Goal: Task Accomplishment & Management: Manage account settings

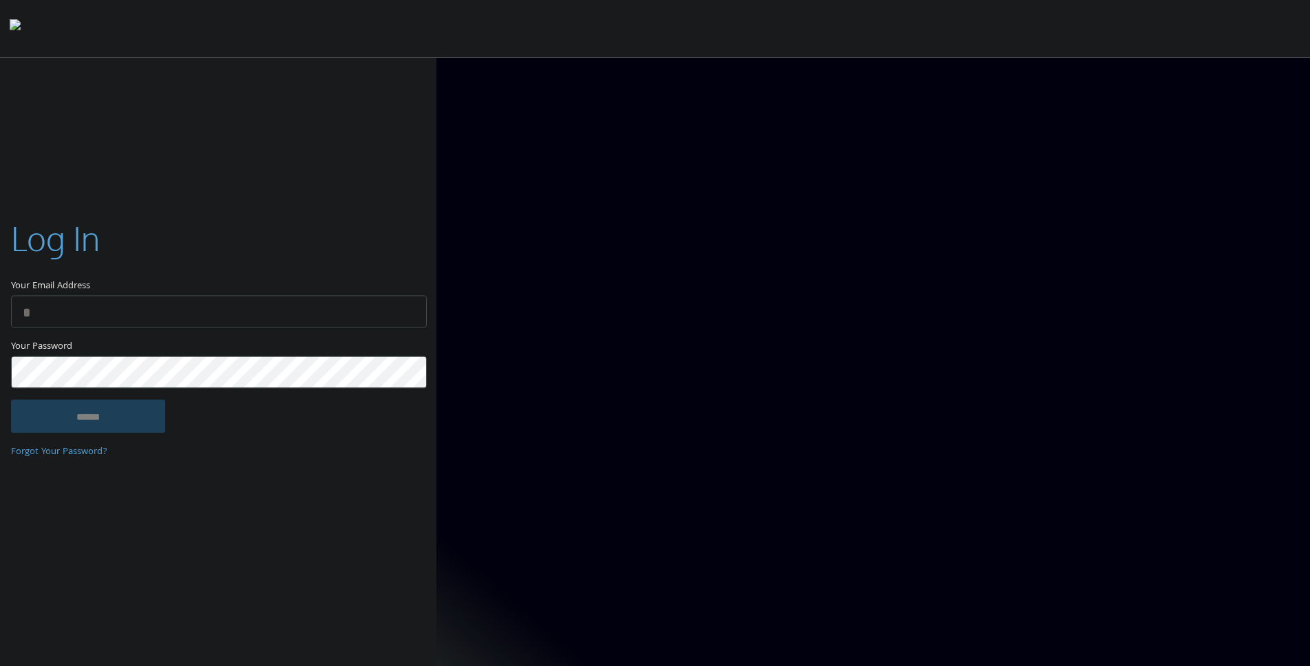
click at [128, 310] on input "Your Email Address" at bounding box center [219, 312] width 416 height 32
click at [399, 312] on img at bounding box center [404, 312] width 19 height 32
click at [117, 310] on input "Your Email Address" at bounding box center [219, 312] width 416 height 32
click at [401, 312] on img at bounding box center [404, 312] width 19 height 32
click at [323, 253] on label "Your Email Address" at bounding box center [218, 255] width 414 height 80
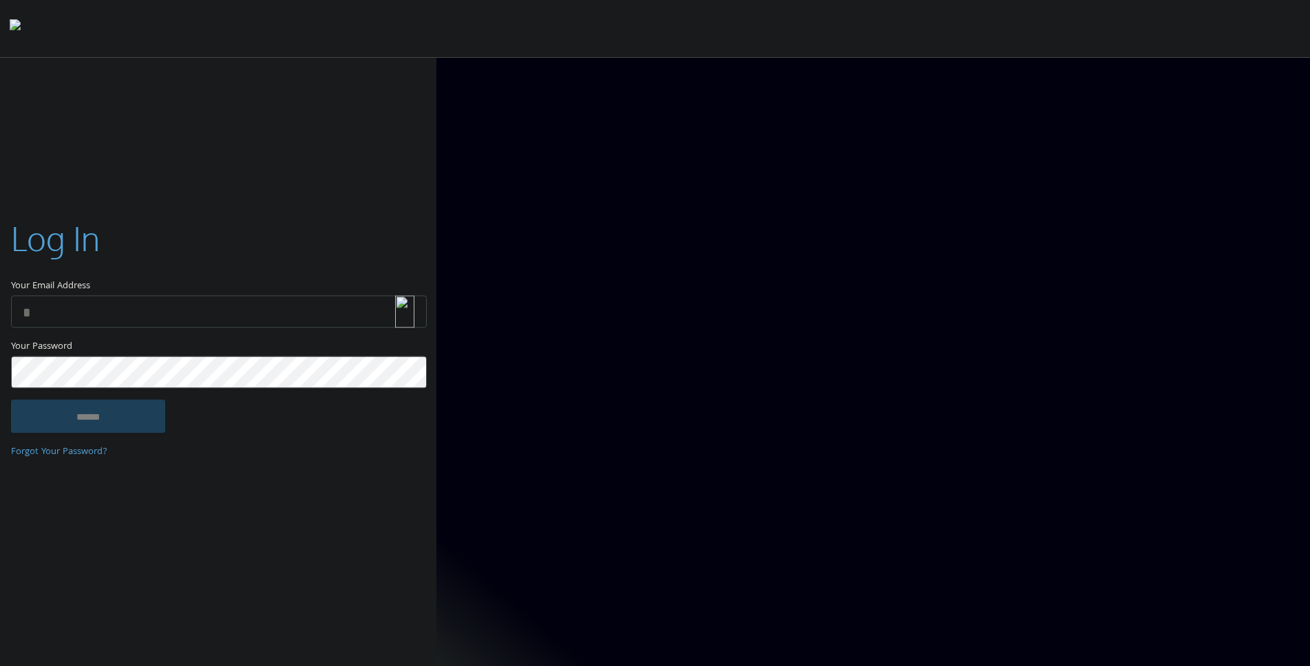
click at [323, 296] on input "Your Email Address" at bounding box center [219, 312] width 416 height 32
click at [253, 304] on input "Your Email Address" at bounding box center [219, 312] width 416 height 32
click at [403, 314] on img at bounding box center [404, 312] width 19 height 32
click at [339, 201] on div "Log In Your Email Address Your Password This field is required ****** Forgot Yo…" at bounding box center [218, 332] width 436 height 279
click at [292, 301] on input "Your Email Address" at bounding box center [219, 312] width 416 height 32
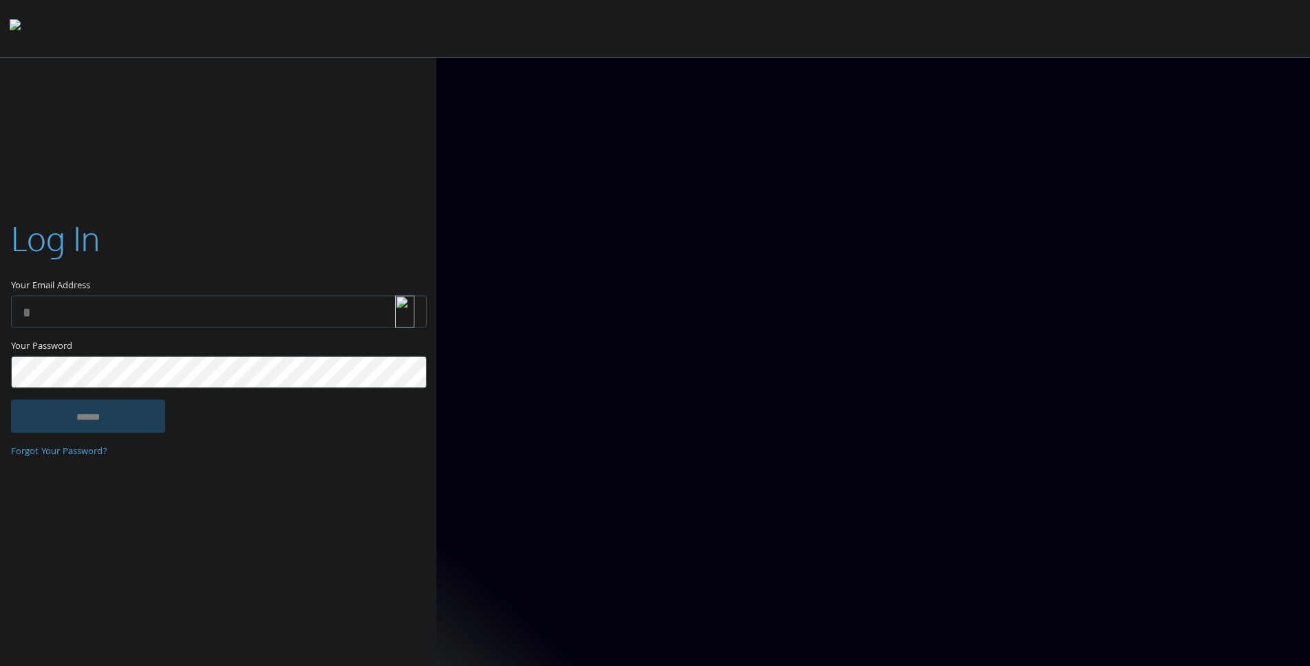
click at [410, 308] on img at bounding box center [404, 312] width 19 height 32
type input "**********"
